Goal: Task Accomplishment & Management: Use online tool/utility

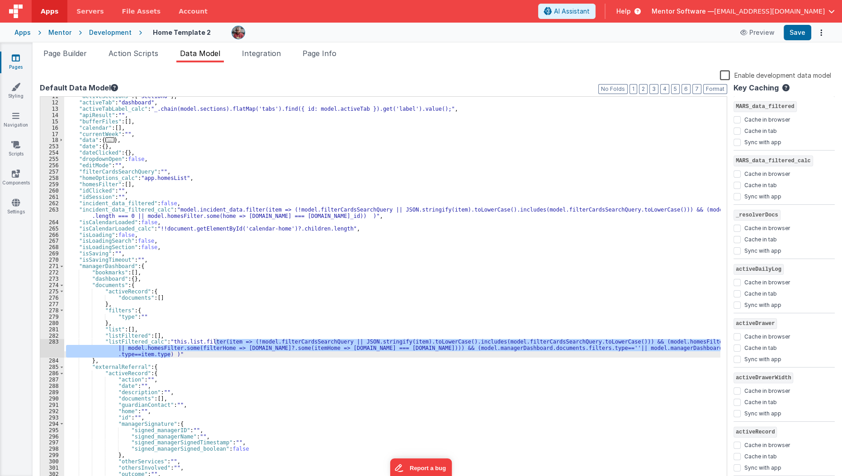
scroll to position [66, 0]
click at [19, 66] on link "Pages" at bounding box center [16, 62] width 33 height 18
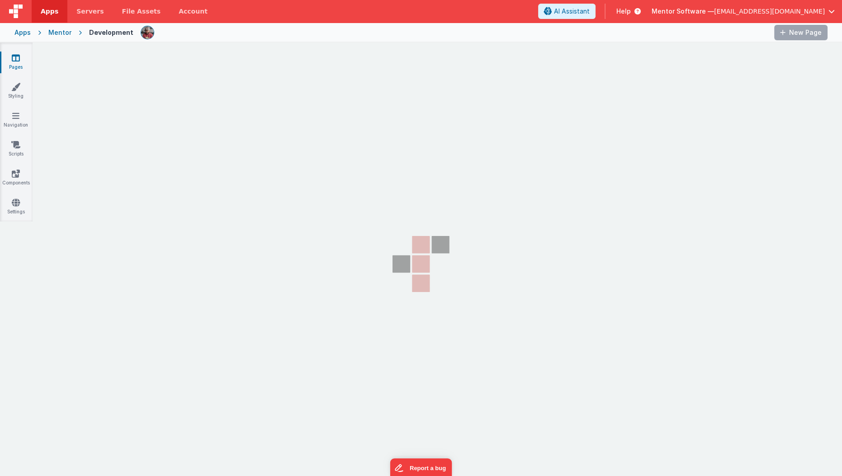
click at [9, 66] on link "Pages" at bounding box center [16, 62] width 33 height 18
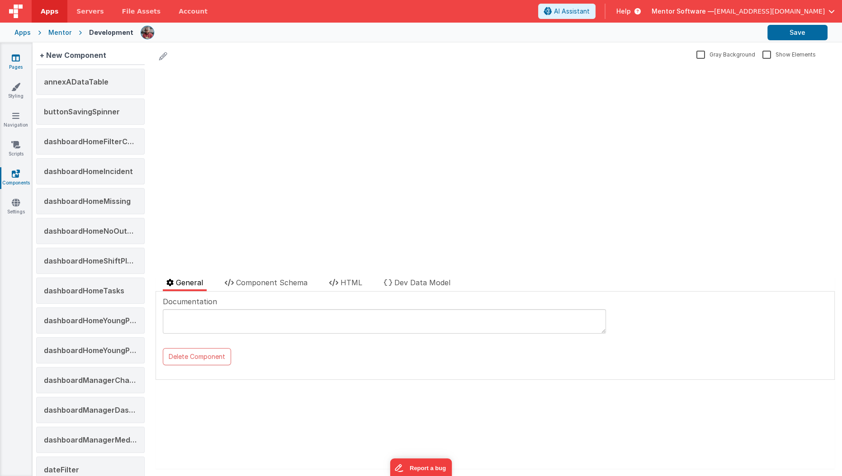
click at [10, 66] on link "Pages" at bounding box center [16, 62] width 33 height 18
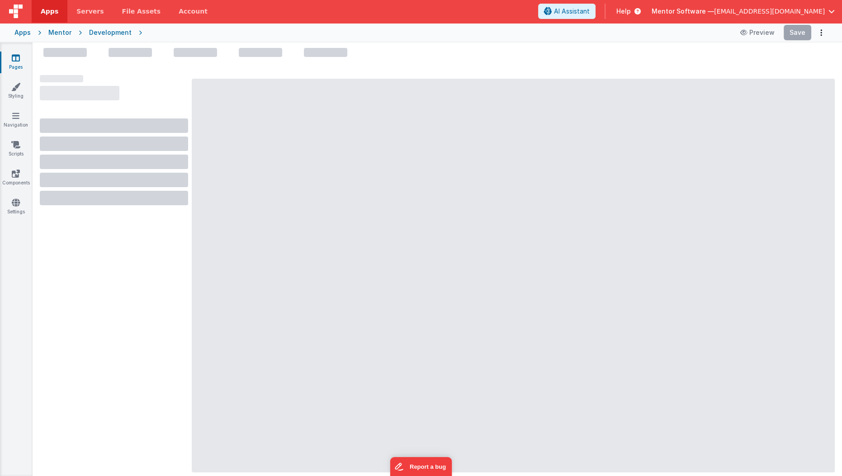
click at [17, 54] on icon at bounding box center [16, 57] width 8 height 9
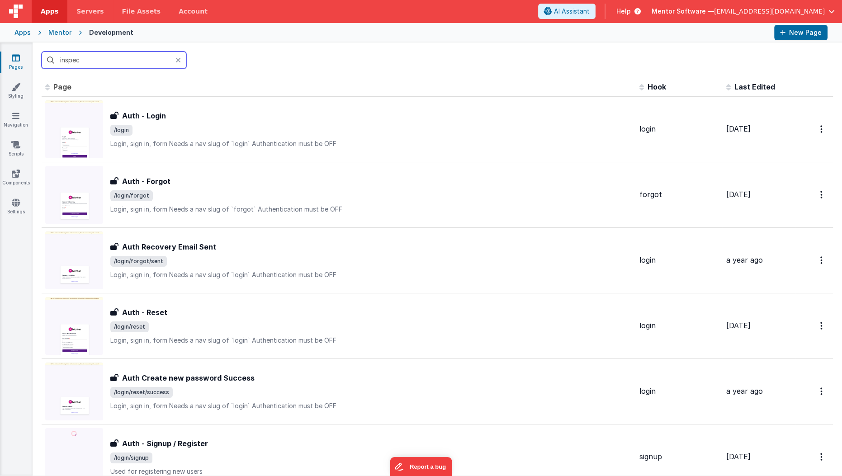
click at [113, 64] on input "inspec" at bounding box center [114, 60] width 145 height 17
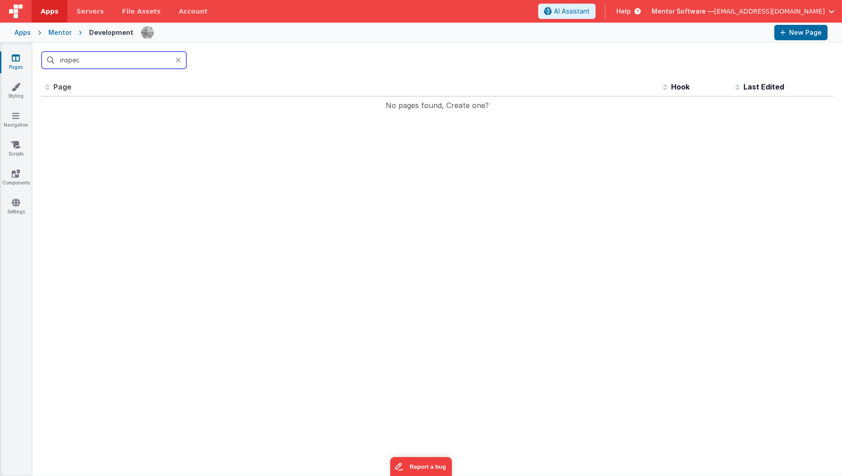
type input "inspec"
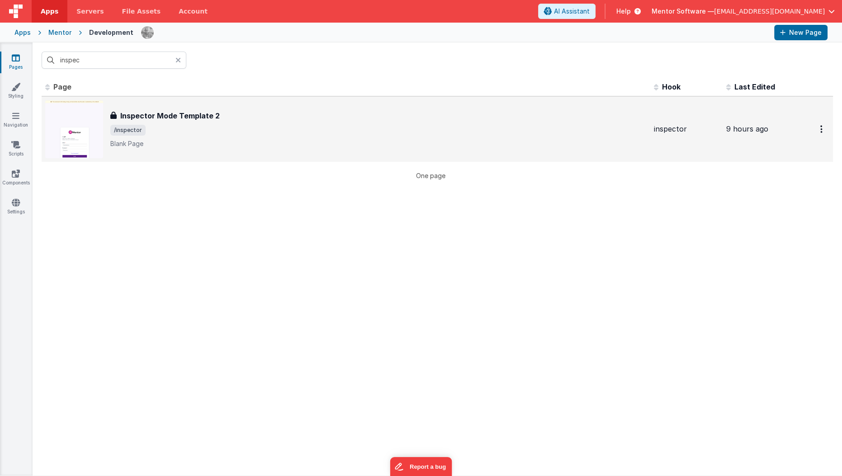
click at [156, 103] on div "Inspector Mode Template 2 Inspector Mode Template 2 /inspector Blank Page" at bounding box center [346, 129] width 602 height 58
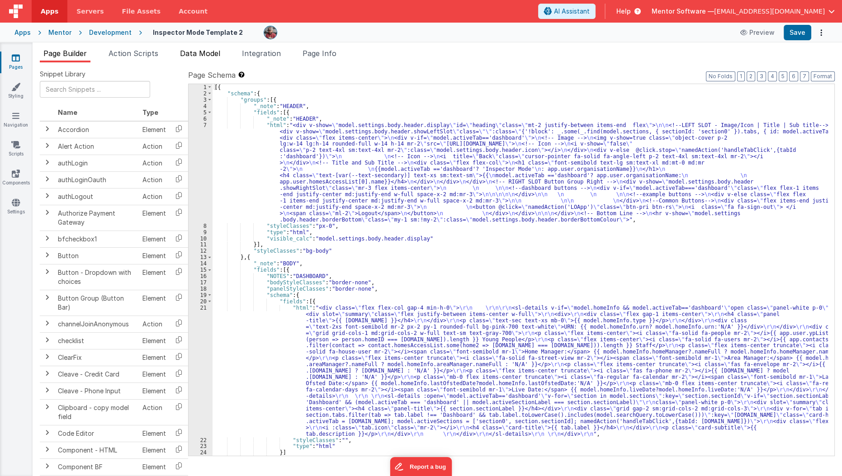
click at [211, 52] on span "Data Model" at bounding box center [200, 53] width 40 height 9
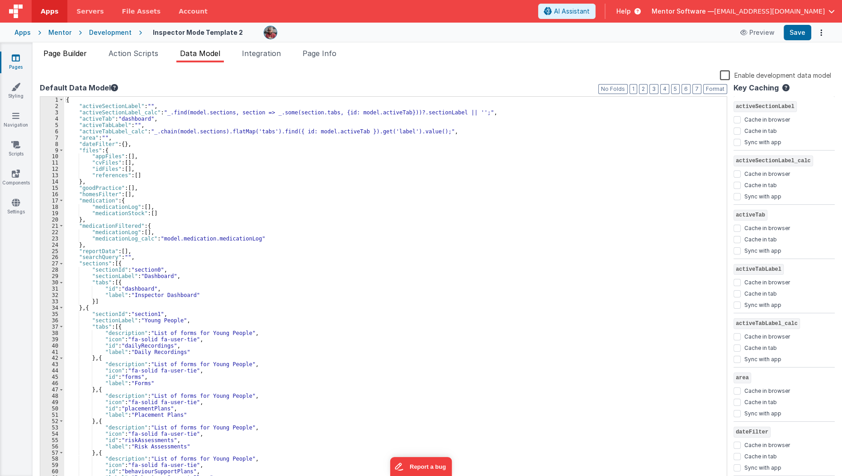
click at [74, 55] on span "Page Builder" at bounding box center [64, 53] width 43 height 9
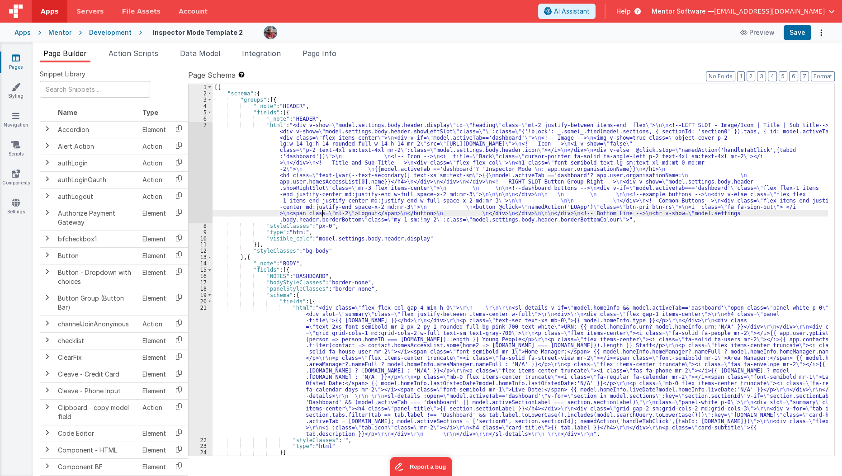
click at [322, 216] on div "[{ "schema" : { "groups" : [{ "_note" : "HEADER" , "fields" : [{ "_note" : "HEA…" at bounding box center [521, 276] width 616 height 384
click at [716, 93] on input at bounding box center [733, 91] width 92 height 11
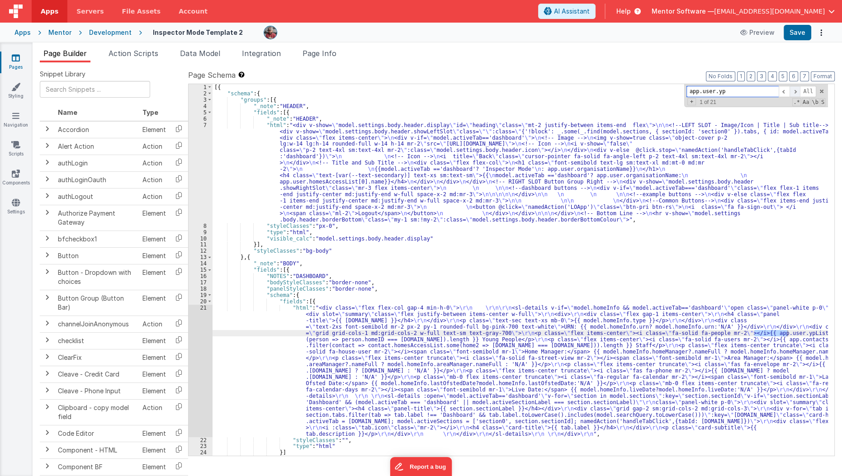
click at [799, 93] on span at bounding box center [795, 91] width 11 height 11
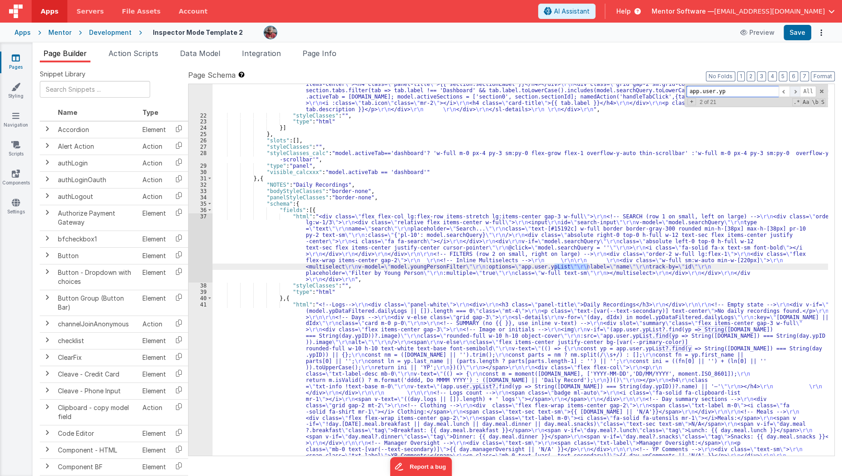
scroll to position [325, 0]
click at [429, 262] on div ""html" : "<div class= \" flex flex-col gap-4 min-h-0 \" > \r\n \r\n\r\n <sl-det…" at bounding box center [521, 390] width 616 height 820
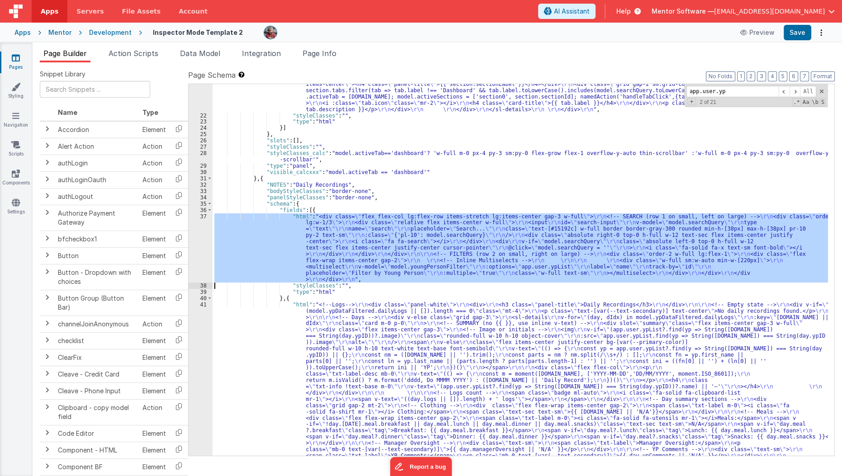
click at [429, 262] on div ""html" : "<div class= \" flex flex-col gap-4 min-h-0 \" > \r\n \r\n\r\n <sl-det…" at bounding box center [521, 390] width 616 height 820
click at [431, 269] on div ""html" : "<div class= \" flex flex-col gap-4 min-h-0 \" > \r\n \r\n\r\n <sl-det…" at bounding box center [521, 270] width 616 height 372
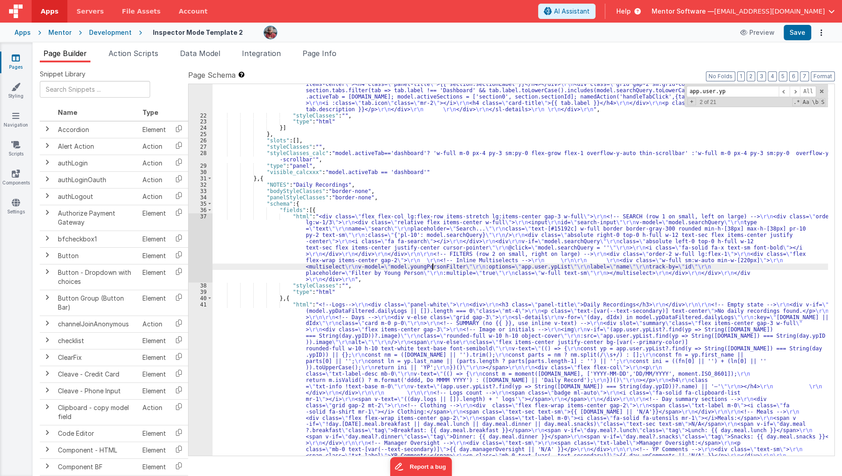
click at [431, 269] on div ""html" : "<div class= \" flex flex-col gap-4 min-h-0 \" > \r\n \r\n\r\n <sl-det…" at bounding box center [521, 390] width 616 height 820
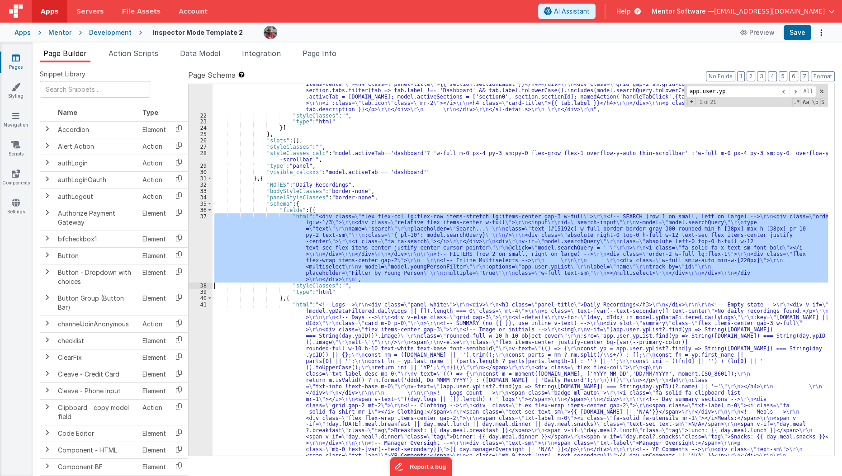
click at [431, 269] on div ""html" : "<div class= \" flex flex-col gap-4 min-h-0 \" > \r\n \r\n\r\n <sl-det…" at bounding box center [521, 390] width 616 height 820
click at [431, 269] on div ""html" : "<div class= \" flex flex-col gap-4 min-h-0 \" > \r\n \r\n\r\n <sl-det…" at bounding box center [521, 270] width 616 height 372
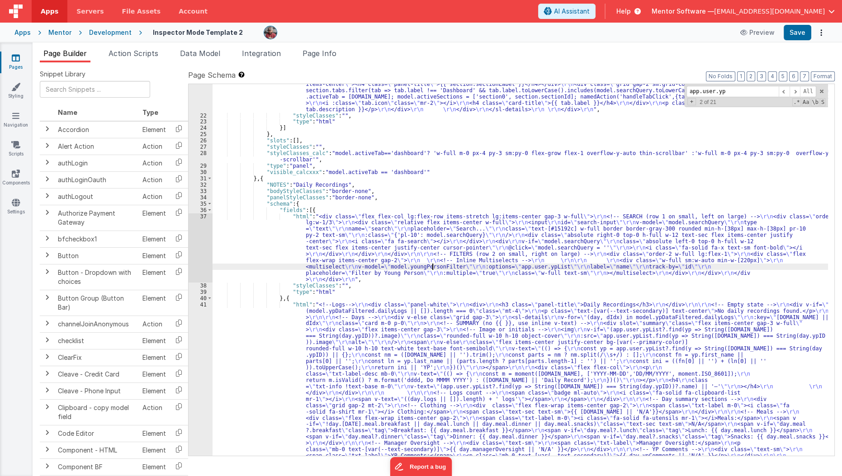
click at [431, 269] on div ""html" : "<div class= \" flex flex-col gap-4 min-h-0 \" > \r\n \r\n\r\n <sl-det…" at bounding box center [521, 390] width 616 height 820
click at [598, 266] on div ""html" : "<div class= \" flex flex-col gap-4 min-h-0 \" > \r\n \r\n\r\n <sl-det…" at bounding box center [521, 390] width 616 height 820
click at [565, 271] on div ""html" : "<div class= \" flex flex-col gap-4 min-h-0 \" > \r\n \r\n\r\n <sl-det…" at bounding box center [521, 390] width 616 height 820
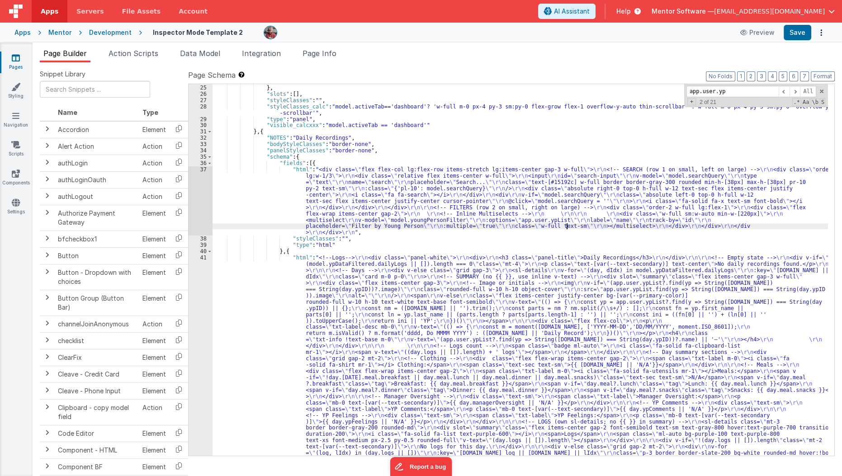
scroll to position [354, 0]
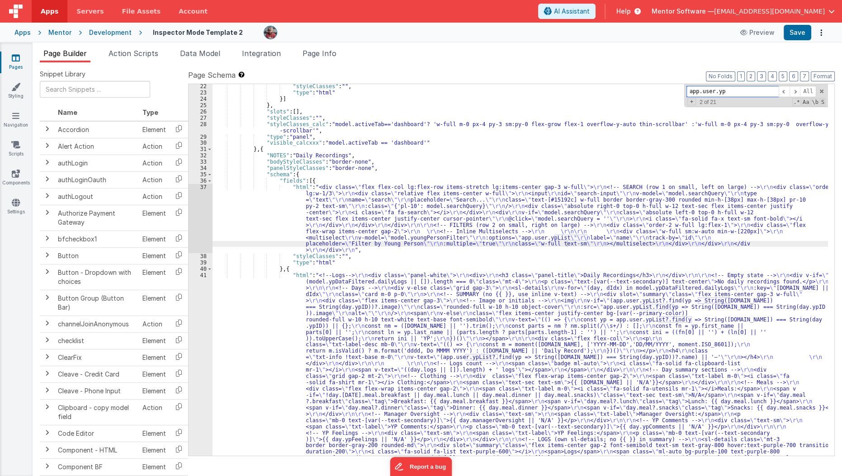
click at [749, 93] on input "app.user.yp" at bounding box center [733, 91] width 92 height 11
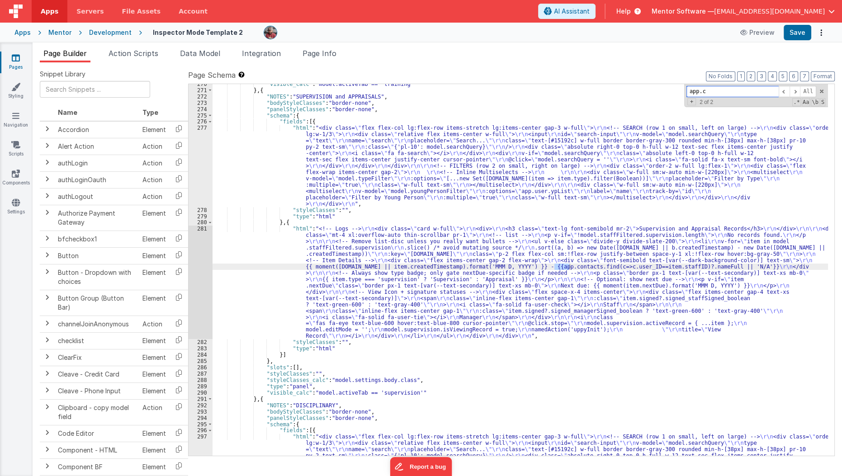
scroll to position [3994, 0]
click at [721, 93] on input "app.contacts" at bounding box center [733, 91] width 92 height 11
type input "app.contacts"
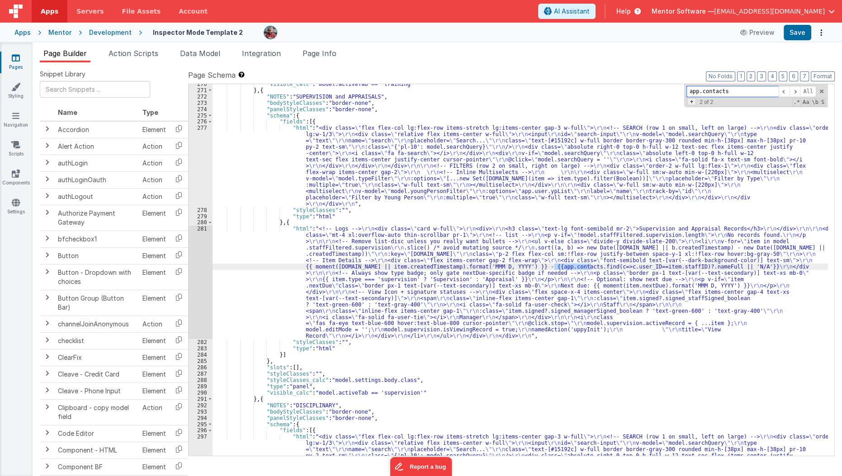
click at [692, 100] on span "+" at bounding box center [692, 101] width 9 height 7
click at [697, 103] on input at bounding box center [733, 104] width 92 height 11
type input "model.staff.contacts"
click at [816, 102] on span "All" at bounding box center [815, 104] width 16 height 11
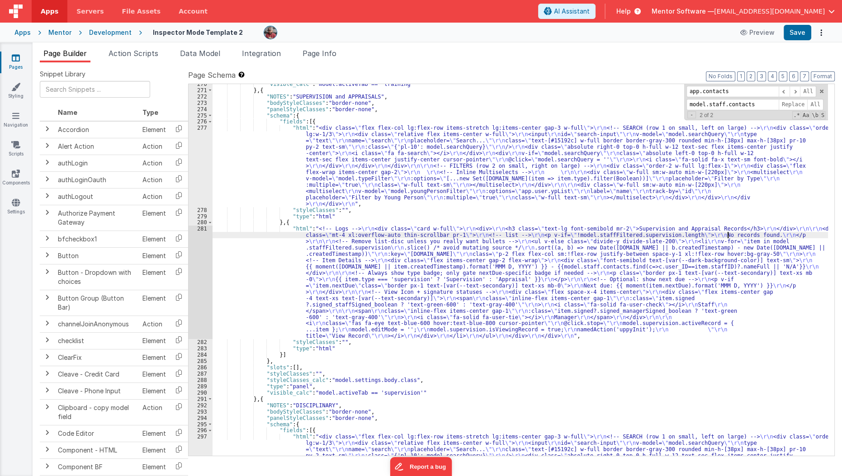
click at [728, 232] on div ""visible_calc" : "model.activeTab == 'training'" } , { "NOTES" : "SUPERVISION a…" at bounding box center [521, 311] width 616 height 460
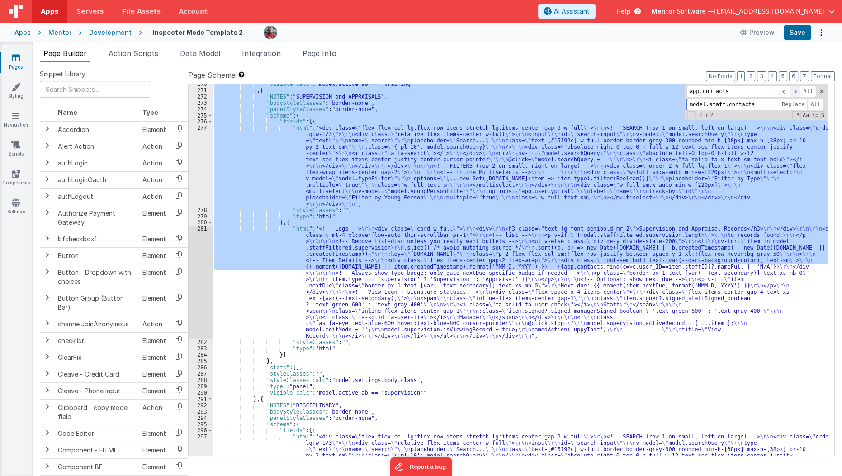
click at [798, 89] on span at bounding box center [795, 91] width 11 height 11
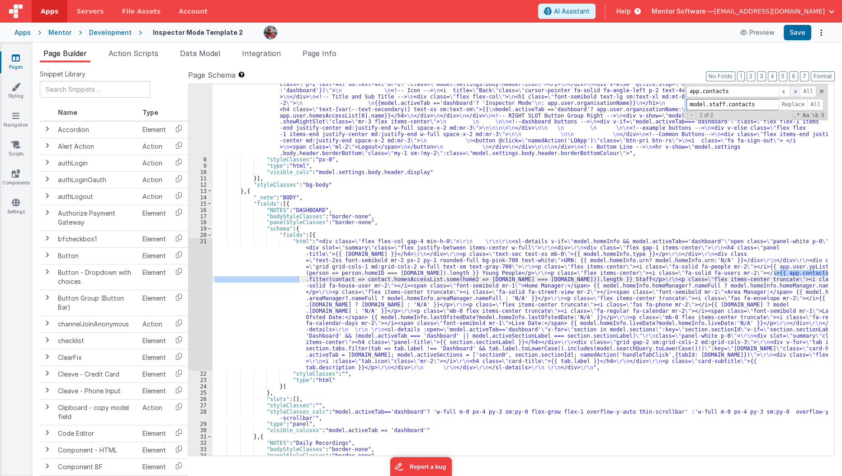
click at [798, 89] on span at bounding box center [795, 91] width 11 height 11
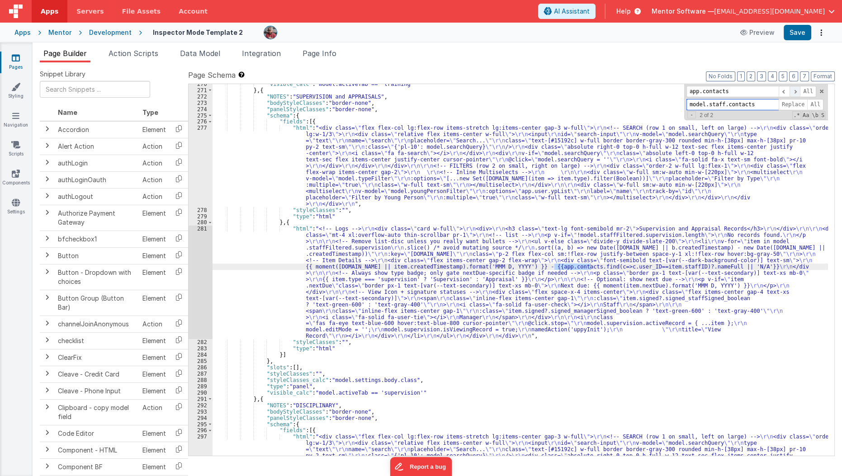
scroll to position [3994, 0]
click at [726, 105] on input "model.staff.contacts" at bounding box center [733, 104] width 92 height 11
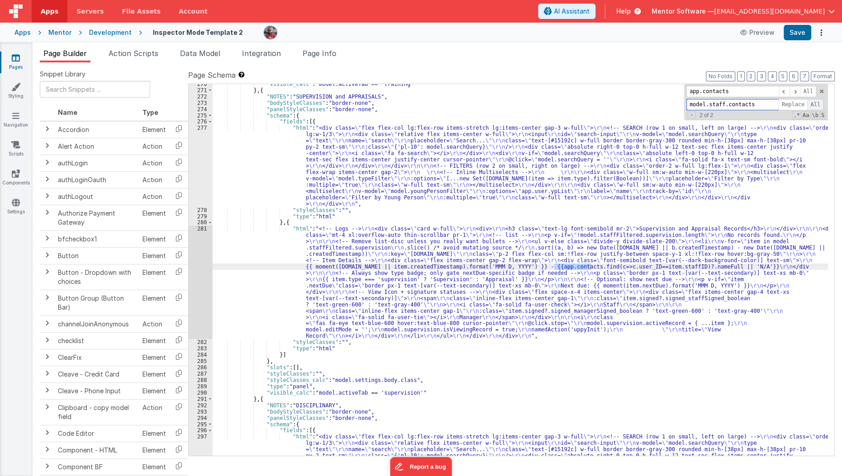
click at [818, 100] on span "All" at bounding box center [815, 104] width 16 height 11
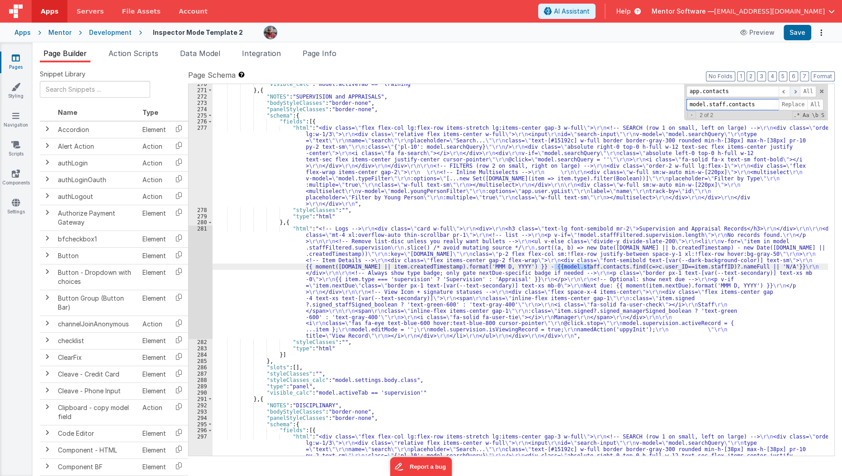
click at [797, 93] on span at bounding box center [795, 91] width 11 height 11
click at [765, 88] on input "app.contacts" at bounding box center [733, 91] width 92 height 11
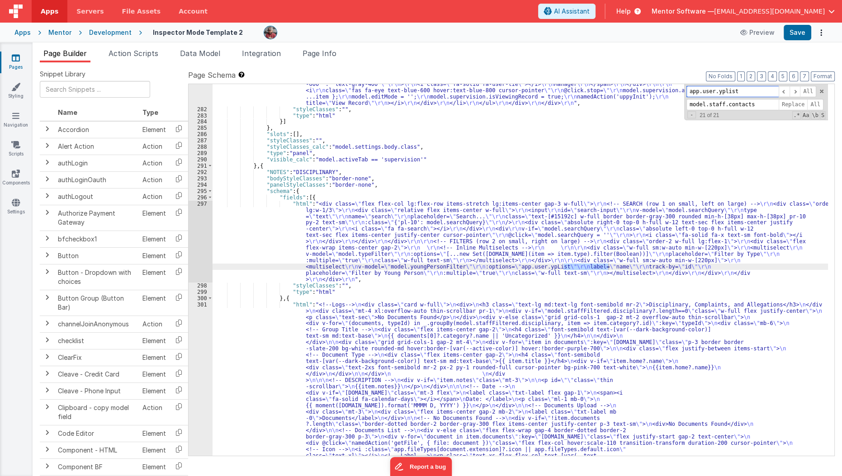
click at [767, 93] on input "app.user.yplist" at bounding box center [733, 91] width 92 height 11
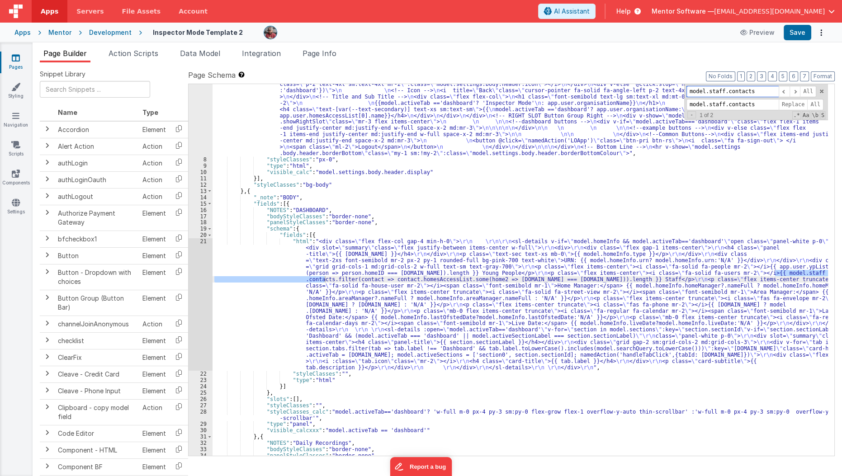
scroll to position [3994, 0]
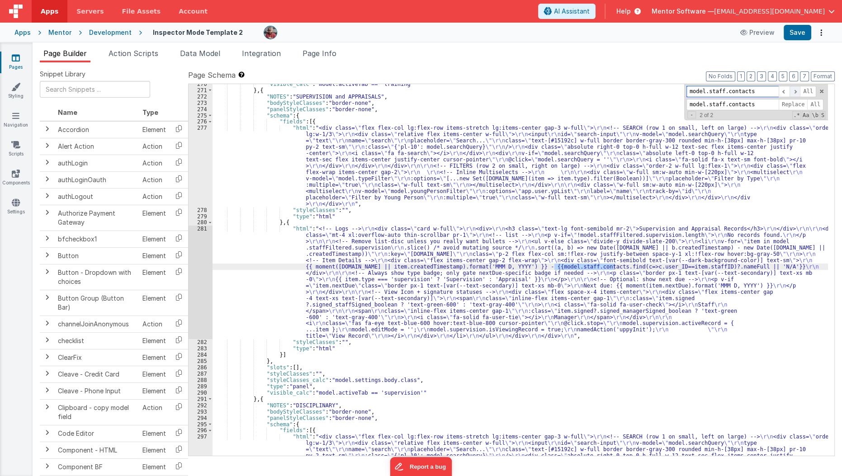
click at [797, 95] on span at bounding box center [795, 91] width 11 height 11
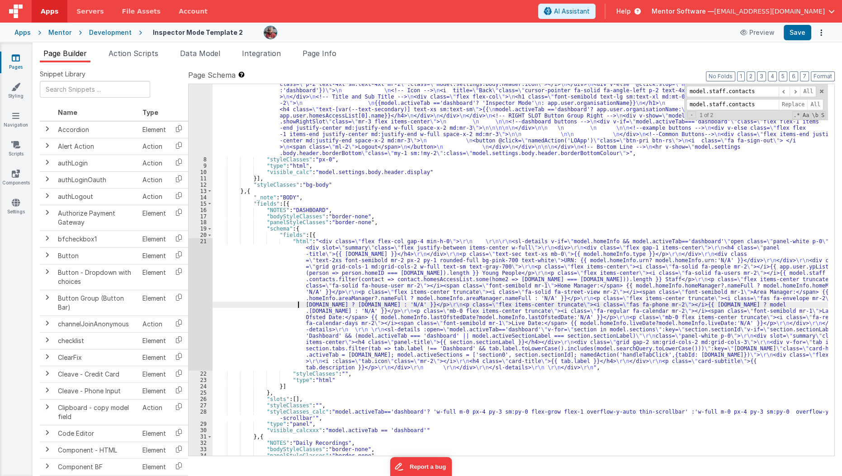
click at [270, 304] on div ""html" : "<div v-show= \" model.settings.body.header.display \" id= \" heading …" at bounding box center [521, 295] width 616 height 479
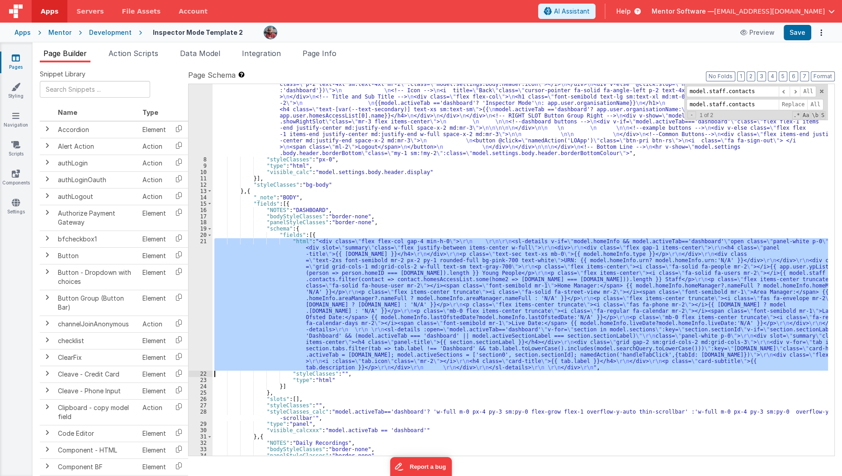
click at [206, 316] on div "21" at bounding box center [201, 304] width 24 height 133
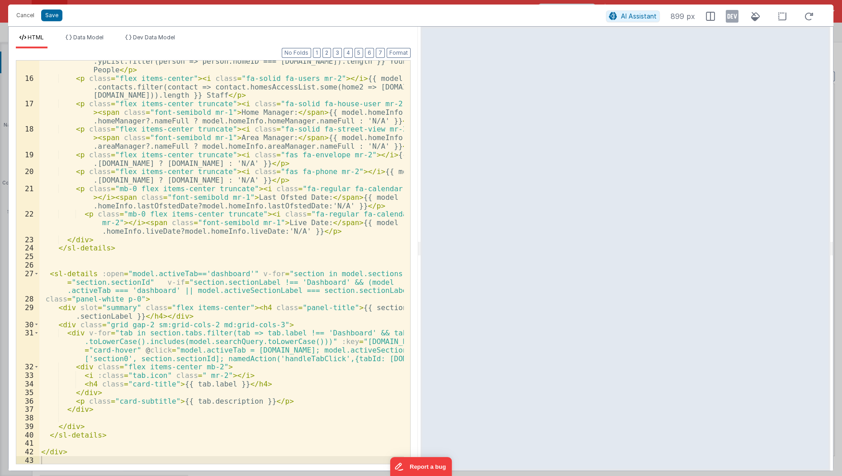
scroll to position [148, 0]
type input ""html": "<div class=\"flex flex-col gap-4 min-h-0\">\r\n \r\n\r\n <sl-details v…"
click at [214, 236] on div "< p class = "flex items-center" > < i class = "fa-solid fa-people mr-2" > </ i …" at bounding box center [221, 267] width 365 height 438
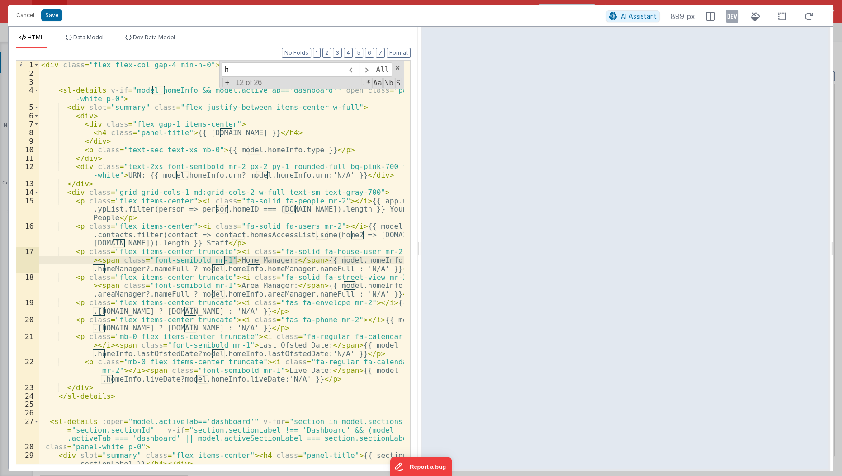
type input "h"
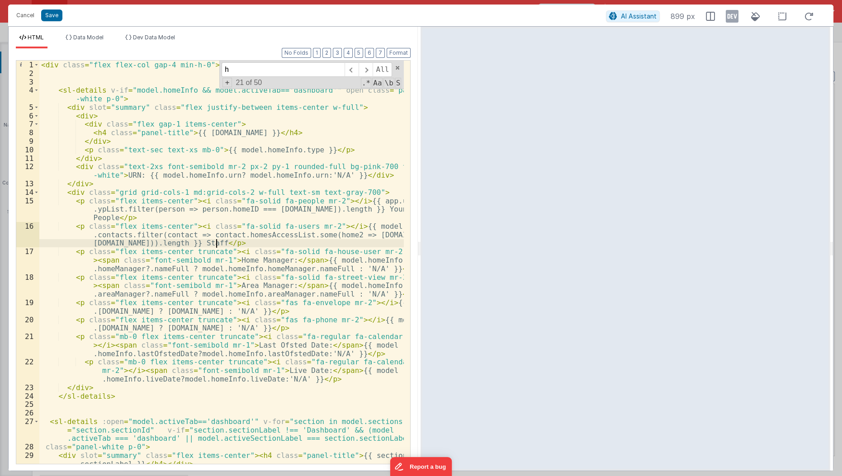
click at [217, 244] on div "< div class = "flex flex-col gap-4 min-h-0" > < sl-details v-if = "model.homeIn…" at bounding box center [221, 272] width 365 height 422
click at [269, 71] on input "h" at bounding box center [283, 69] width 123 height 14
type input "model.staff."
click at [367, 227] on div "< div class = "flex flex-col gap-4 min-h-0" > < sl-details v-if = "model.homeIn…" at bounding box center [221, 262] width 365 height 403
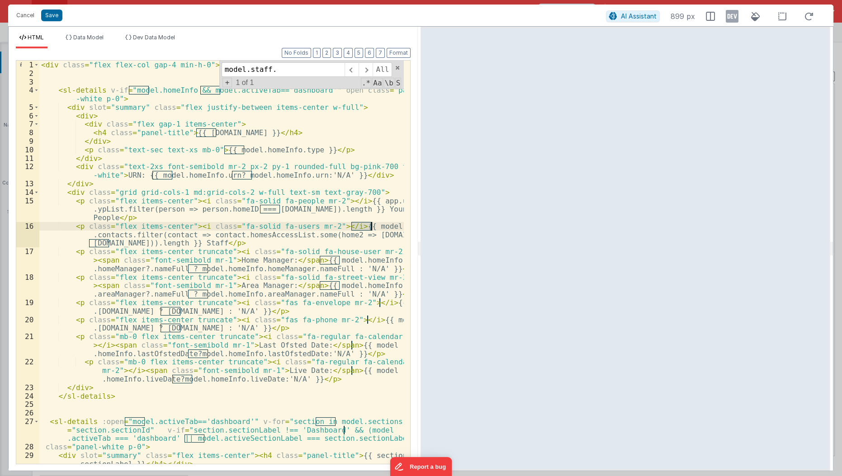
click at [367, 227] on div "< div class = "flex flex-col gap-4 min-h-0" > < sl-details v-if = "model.homeIn…" at bounding box center [221, 272] width 365 height 422
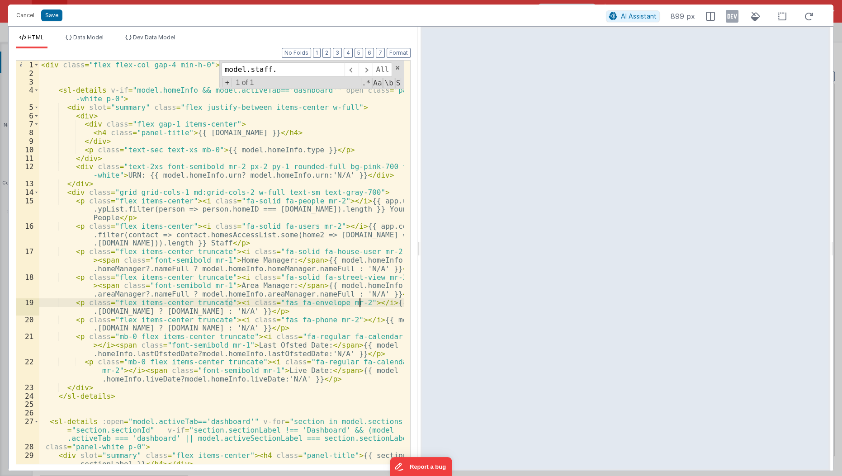
click at [358, 302] on div "< div class = "flex flex-col gap-4 min-h-0" > < sl-details v-if = "model.homeIn…" at bounding box center [221, 272] width 365 height 422
click at [371, 71] on span at bounding box center [366, 69] width 14 height 14
click at [57, 18] on button "Save" at bounding box center [51, 15] width 21 height 12
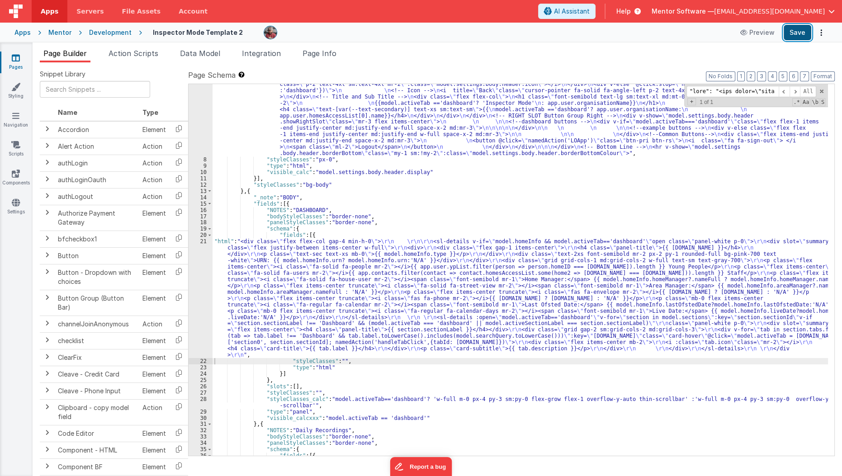
click at [794, 32] on button "Save" at bounding box center [798, 32] width 28 height 15
click at [774, 91] on input at bounding box center [733, 91] width 92 height 11
type input "="
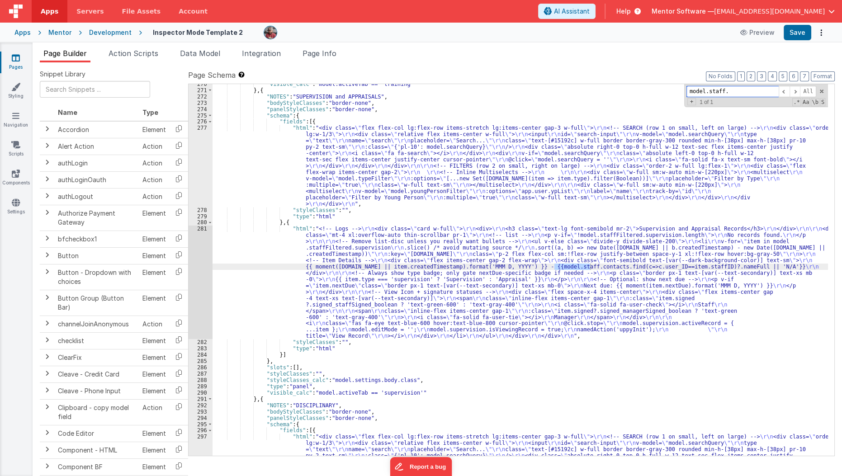
scroll to position [3982, 0]
type input "model.staff.contacts"
click at [823, 90] on span at bounding box center [822, 91] width 6 height 6
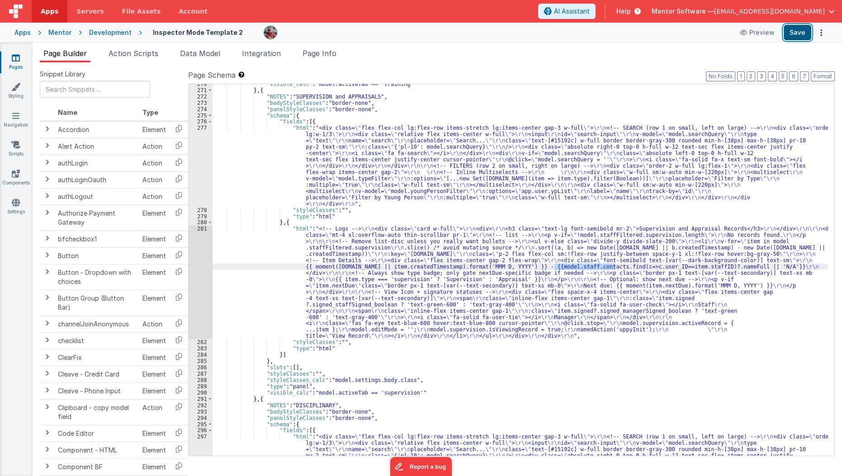
click at [801, 29] on button "Save" at bounding box center [798, 32] width 28 height 15
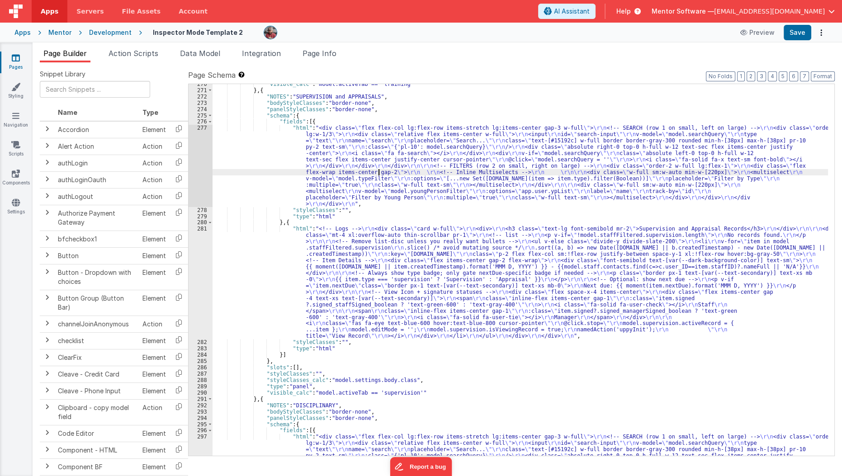
click at [379, 170] on div ""visible_calc" : "model.activeTab == 'training'" } , { "NOTES" : "SUPERVISION a…" at bounding box center [521, 311] width 616 height 460
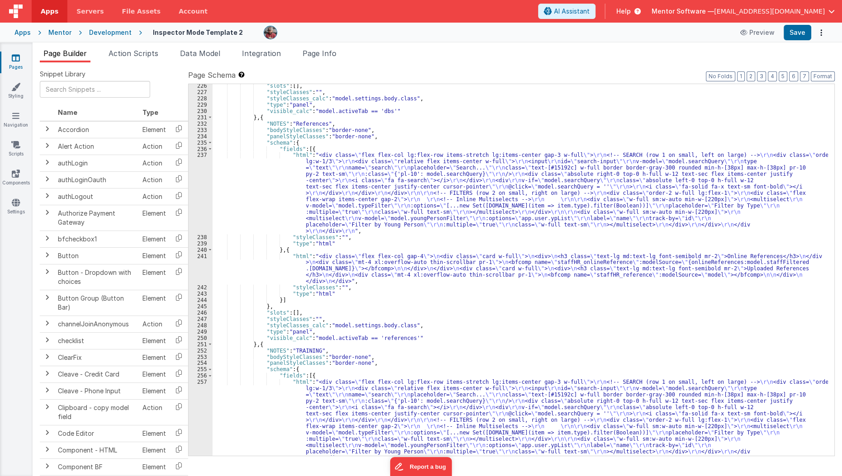
scroll to position [3475, 0]
click at [291, 209] on div ""slots" : [ ] , "styleClasses" : "" , "styleClasses_calc" : "model.settings.bod…" at bounding box center [521, 313] width 616 height 460
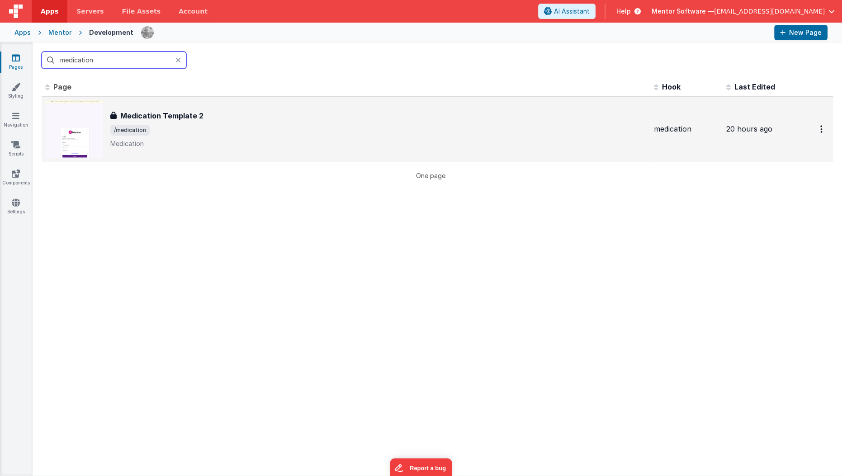
type input "medication"
click at [166, 159] on td "Medication Template 2 Medication Template 2 /medication Medication" at bounding box center [346, 129] width 609 height 66
